Goal: Navigation & Orientation: Find specific page/section

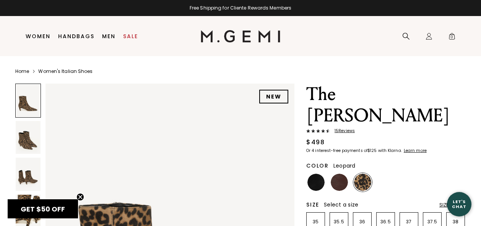
click at [68, 71] on link "Women's Italian Shoes" at bounding box center [65, 71] width 54 height 6
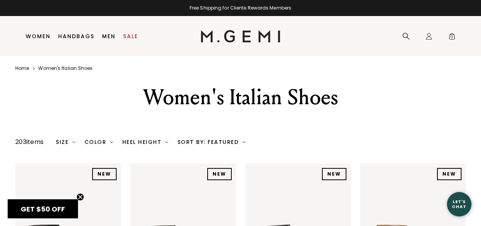
click at [225, 143] on div "Sort By: Featured" at bounding box center [211, 142] width 68 height 6
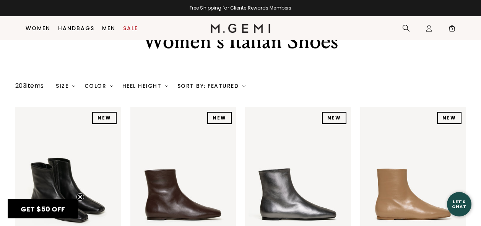
scroll to position [31, 0]
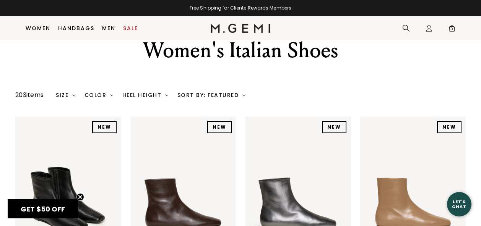
click at [75, 94] on img at bounding box center [73, 95] width 3 height 3
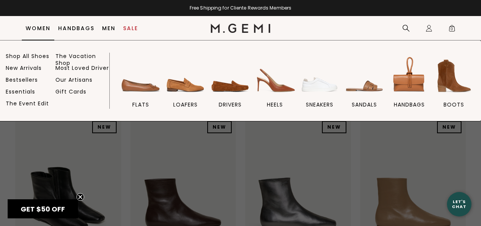
click at [42, 29] on link "Women" at bounding box center [38, 28] width 25 height 6
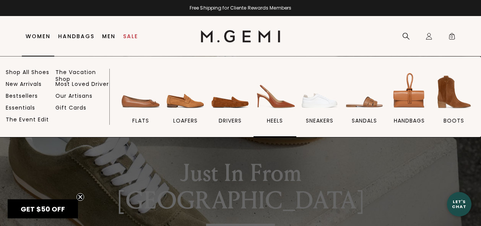
click at [265, 100] on img at bounding box center [274, 92] width 43 height 43
